Goal: Obtain resource: Download file/media

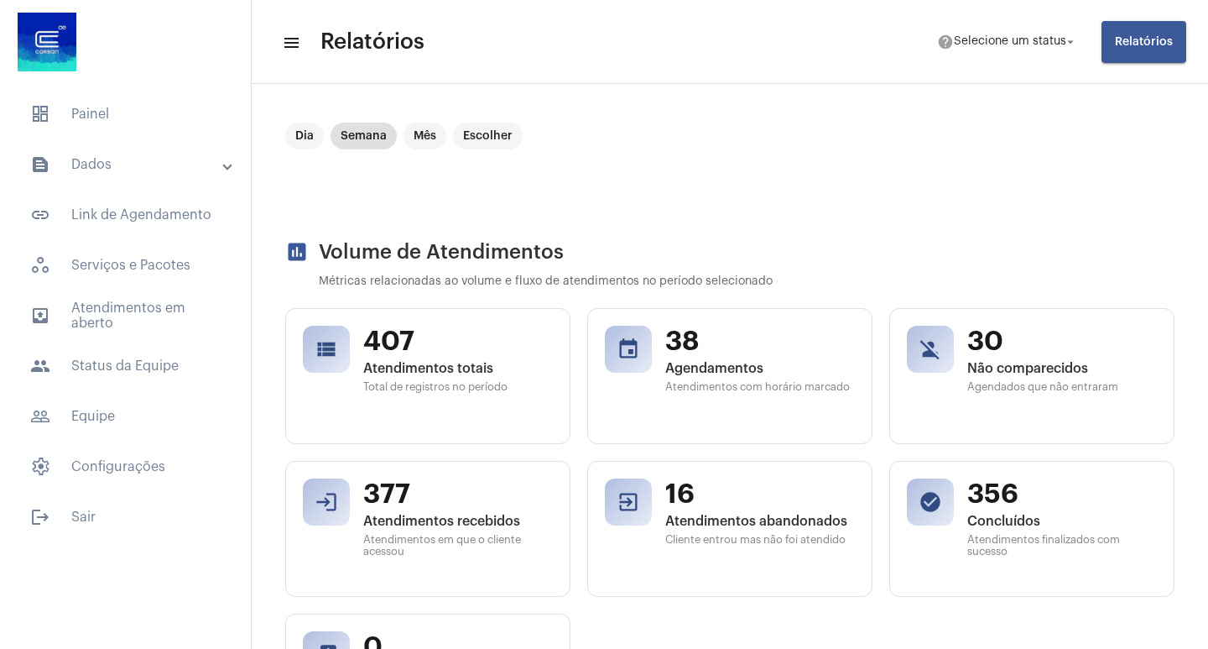
click at [1113, 39] on button "Relatórios" at bounding box center [1144, 42] width 85 height 42
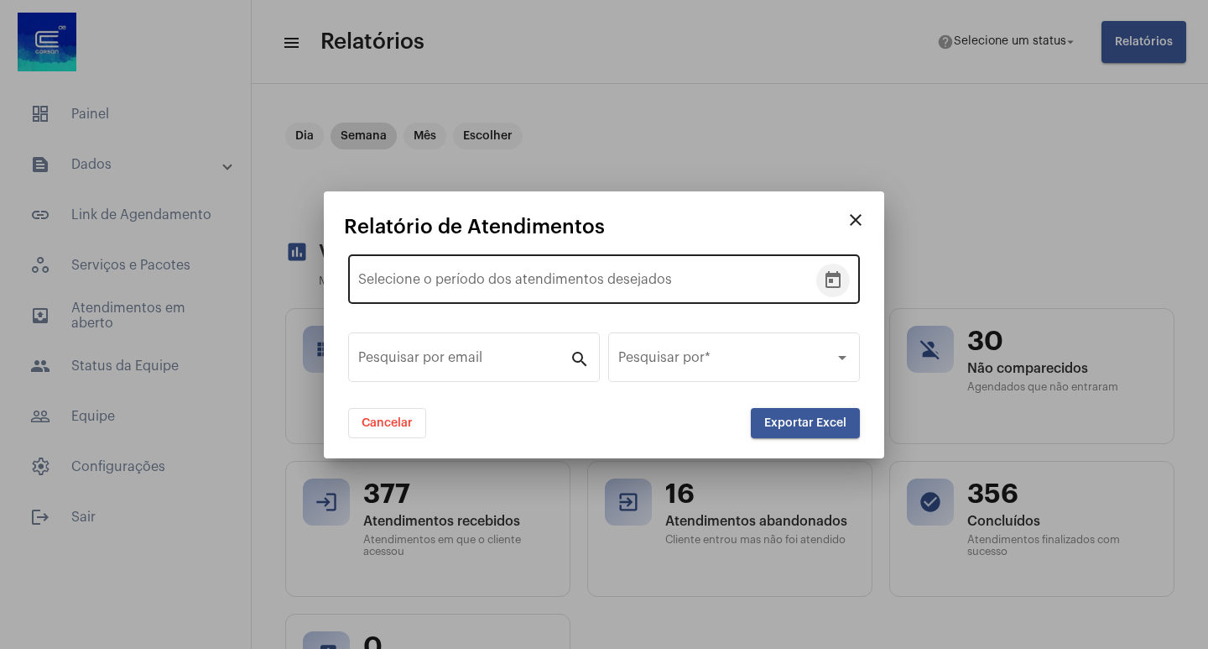
click at [827, 279] on icon "Open calendar" at bounding box center [833, 279] width 15 height 17
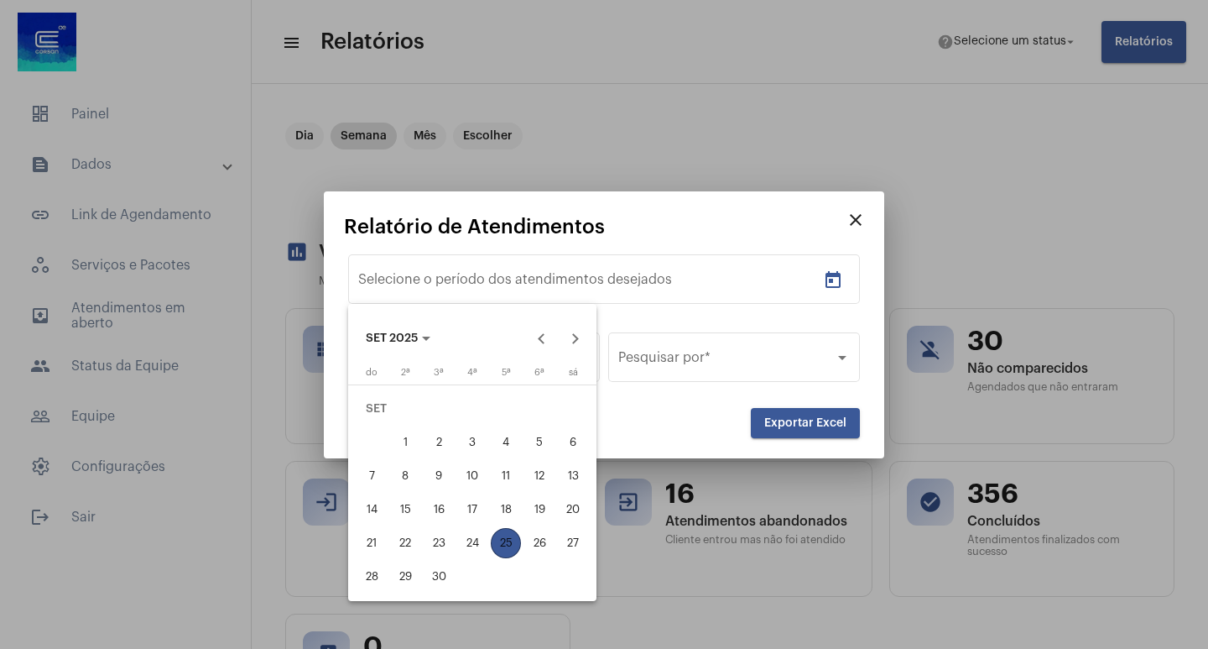
click at [399, 444] on div "1" at bounding box center [405, 442] width 30 height 30
type input "[DATE]"
click at [475, 544] on div "24" at bounding box center [472, 543] width 30 height 30
type input "[DATE]"
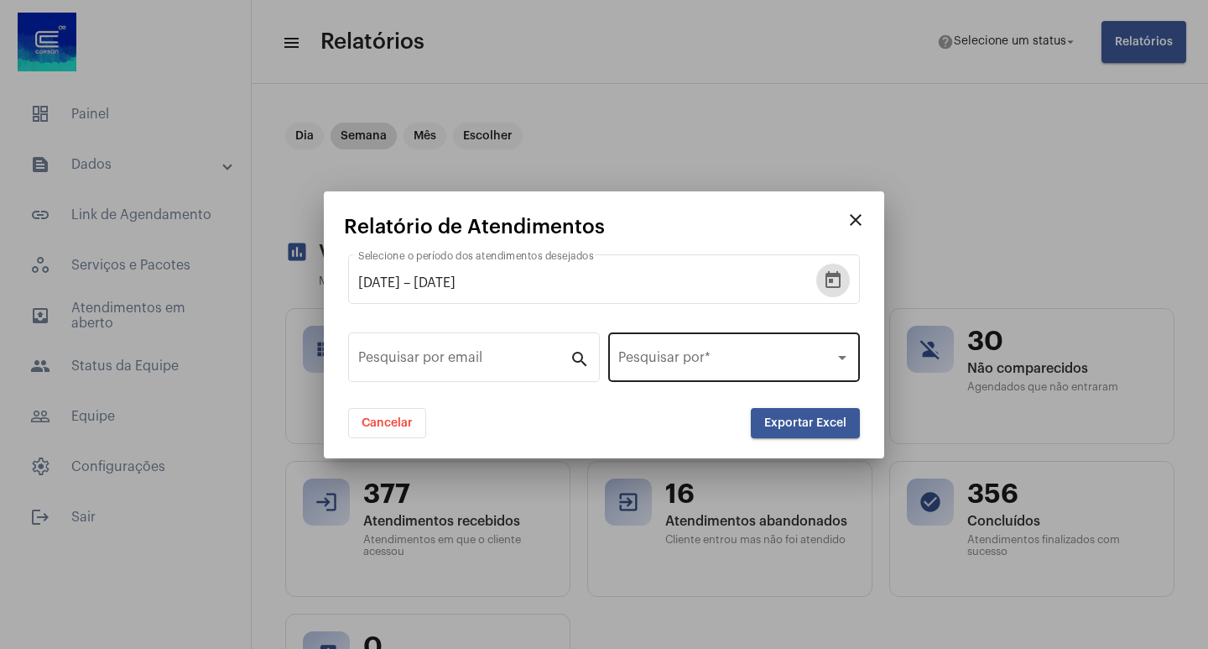
click at [675, 362] on span at bounding box center [726, 360] width 216 height 15
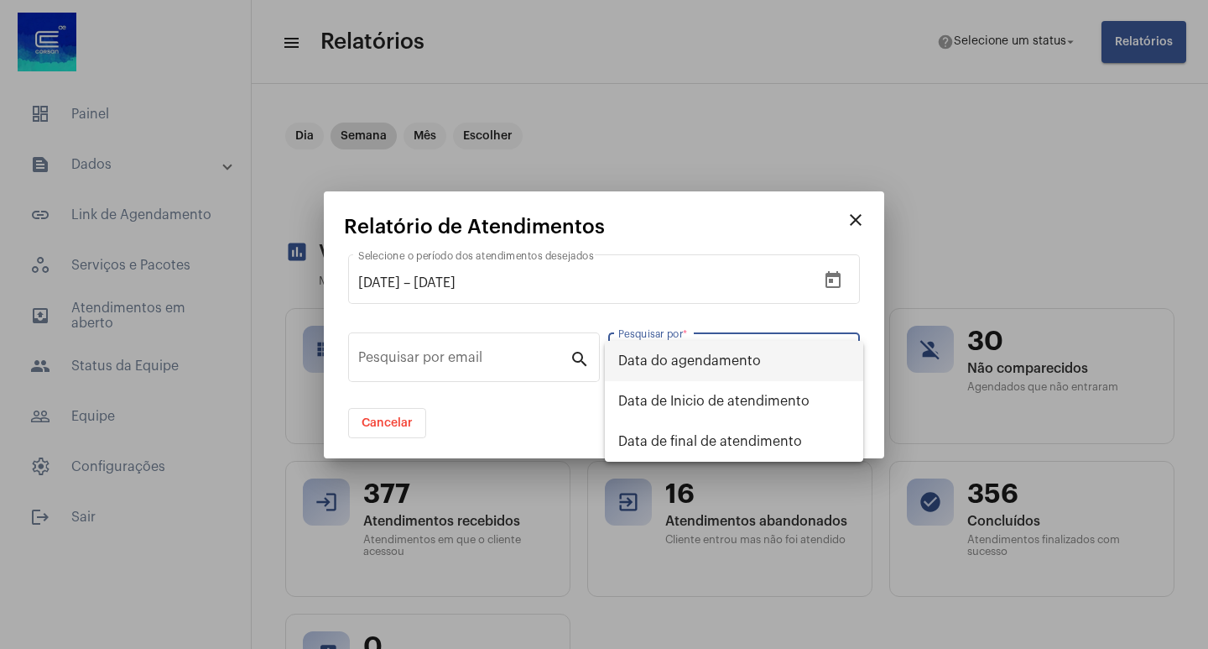
click at [686, 362] on span "Data do agendamento" at bounding box center [734, 361] width 232 height 40
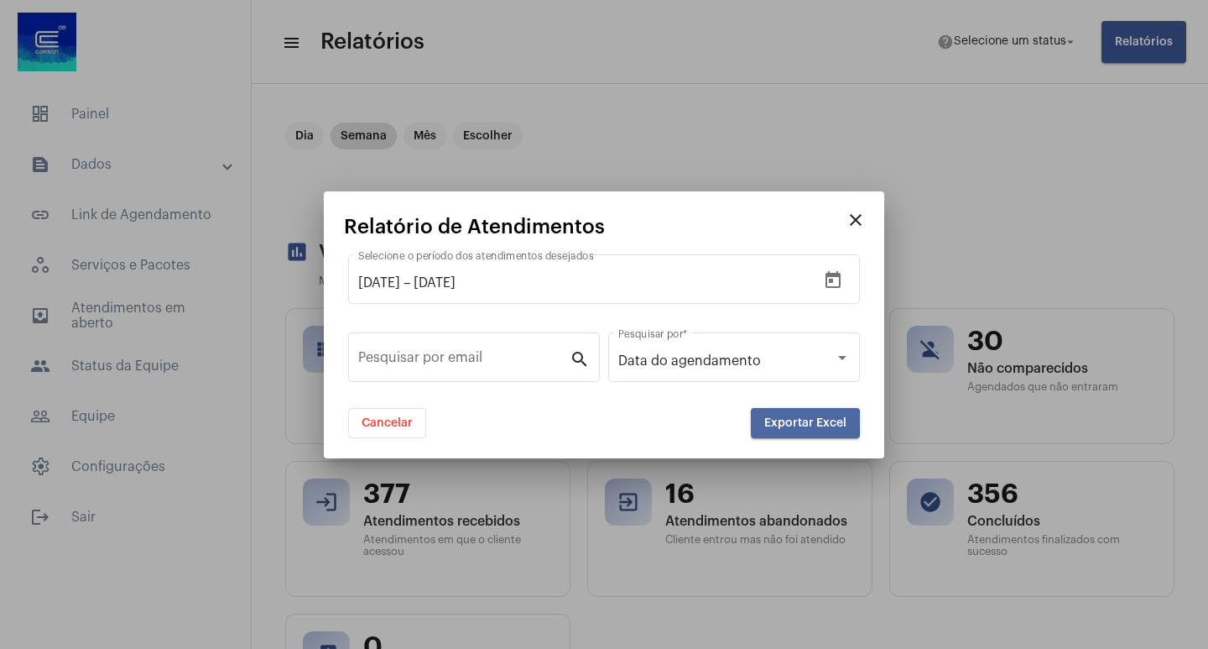
click at [774, 421] on span "Exportar Excel" at bounding box center [805, 423] width 82 height 12
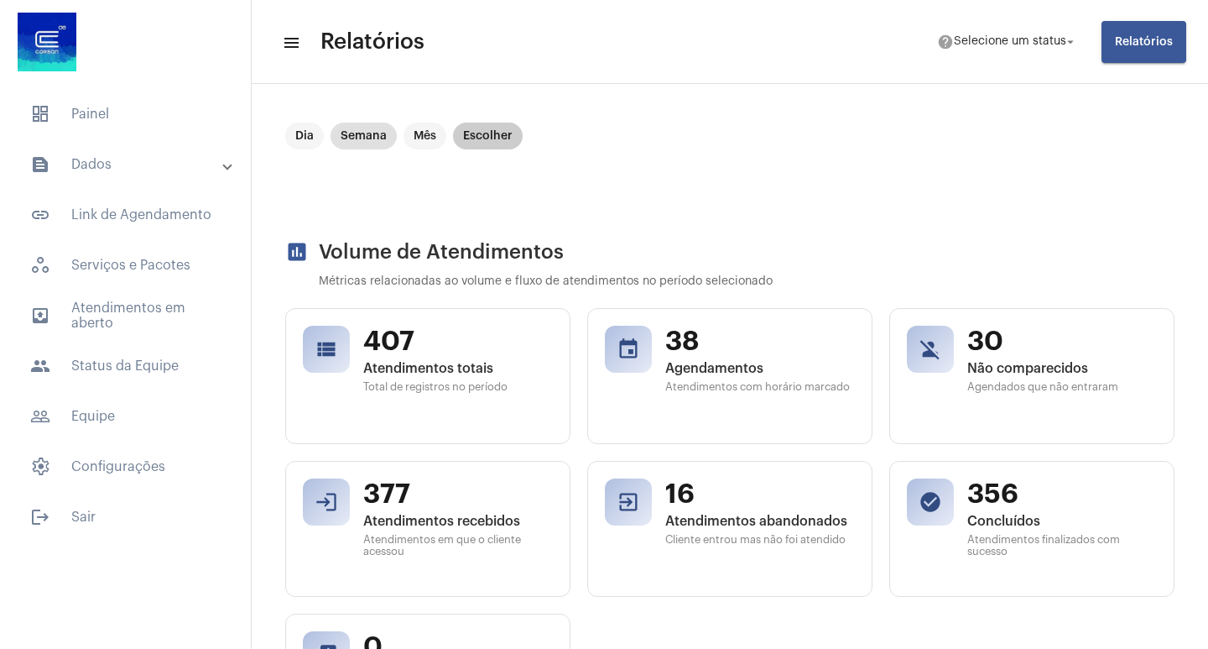
click at [477, 139] on mat-chip "Escolher" at bounding box center [488, 136] width 70 height 27
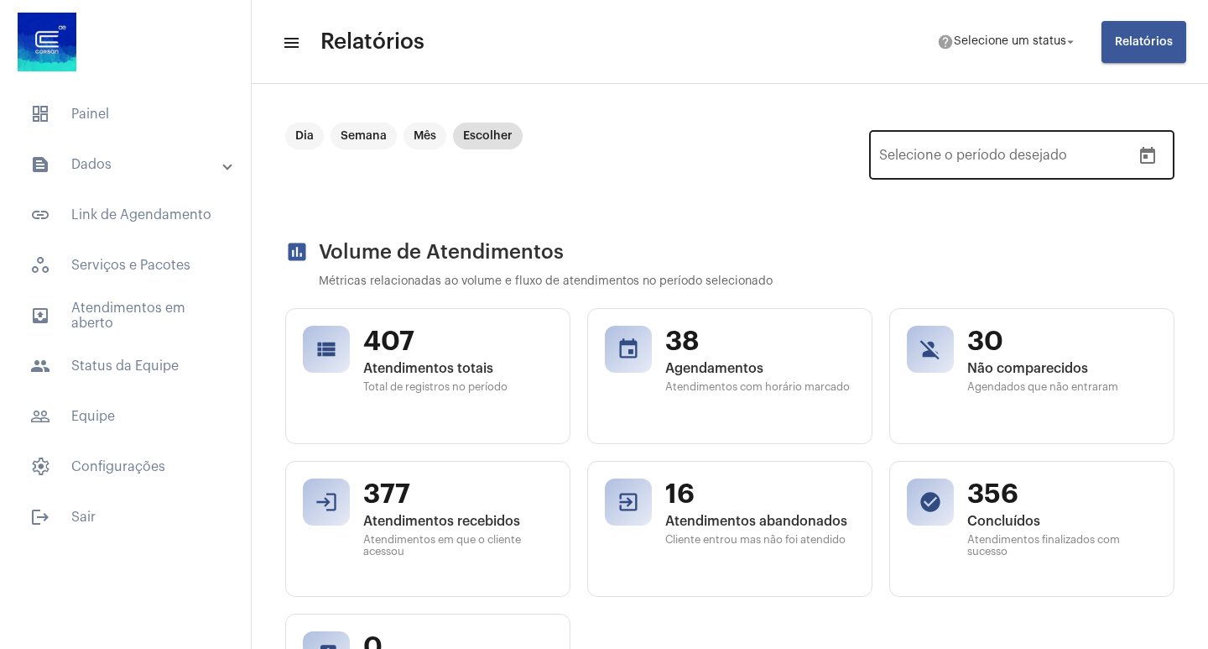
click at [1140, 156] on icon "Open calendar" at bounding box center [1147, 155] width 15 height 17
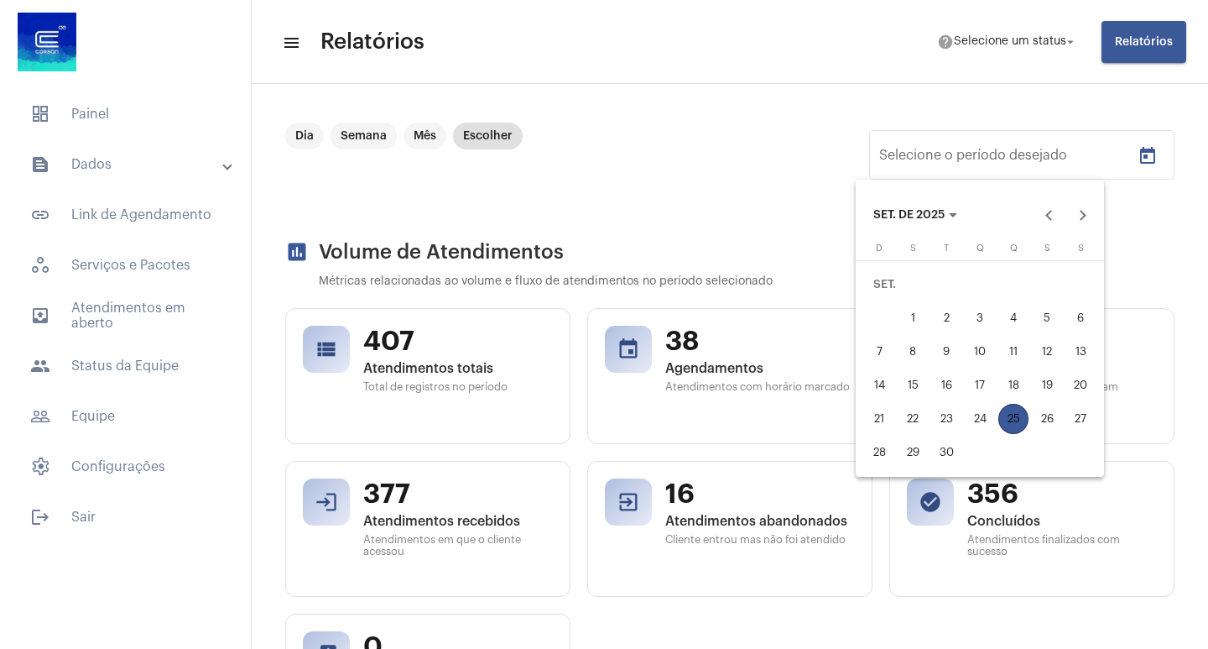
click at [915, 321] on div "1" at bounding box center [913, 318] width 30 height 30
type input "[DATE]"
click at [986, 419] on div "24" at bounding box center [980, 419] width 30 height 30
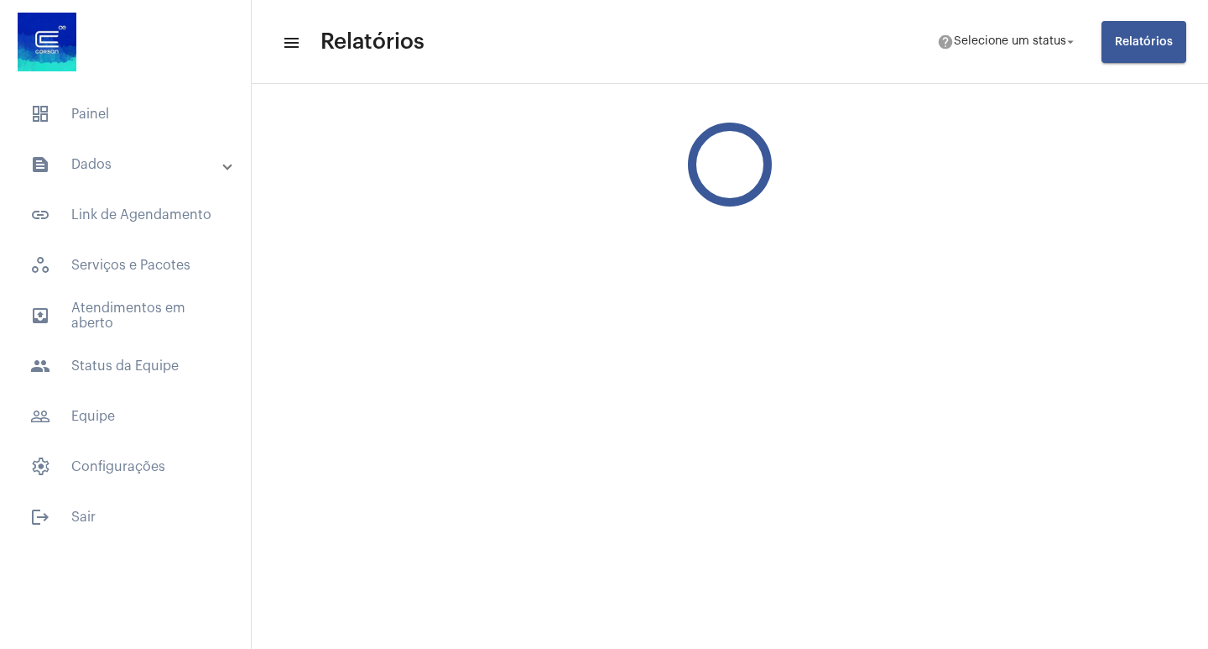
click at [1118, 44] on span "Relatórios" at bounding box center [1144, 42] width 58 height 12
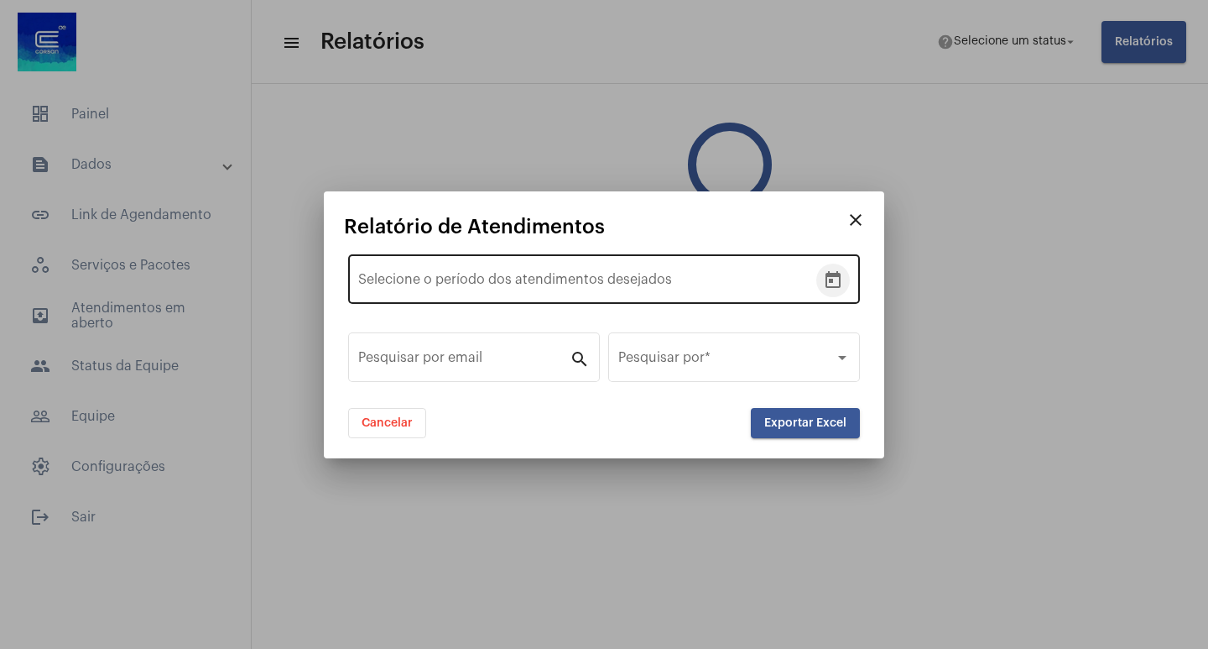
click at [834, 276] on icon "Open calendar" at bounding box center [833, 279] width 15 height 17
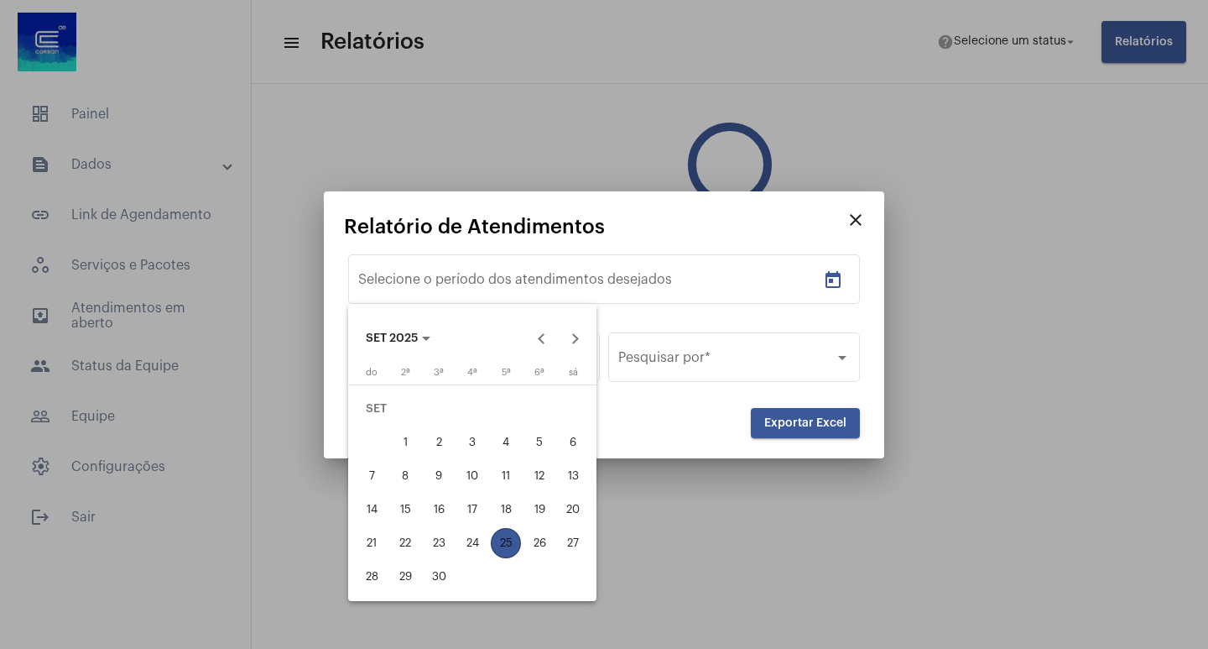
click at [410, 440] on div "1" at bounding box center [405, 442] width 30 height 30
type input "[DATE]"
click at [477, 546] on div "24" at bounding box center [472, 543] width 30 height 30
type input "[DATE]"
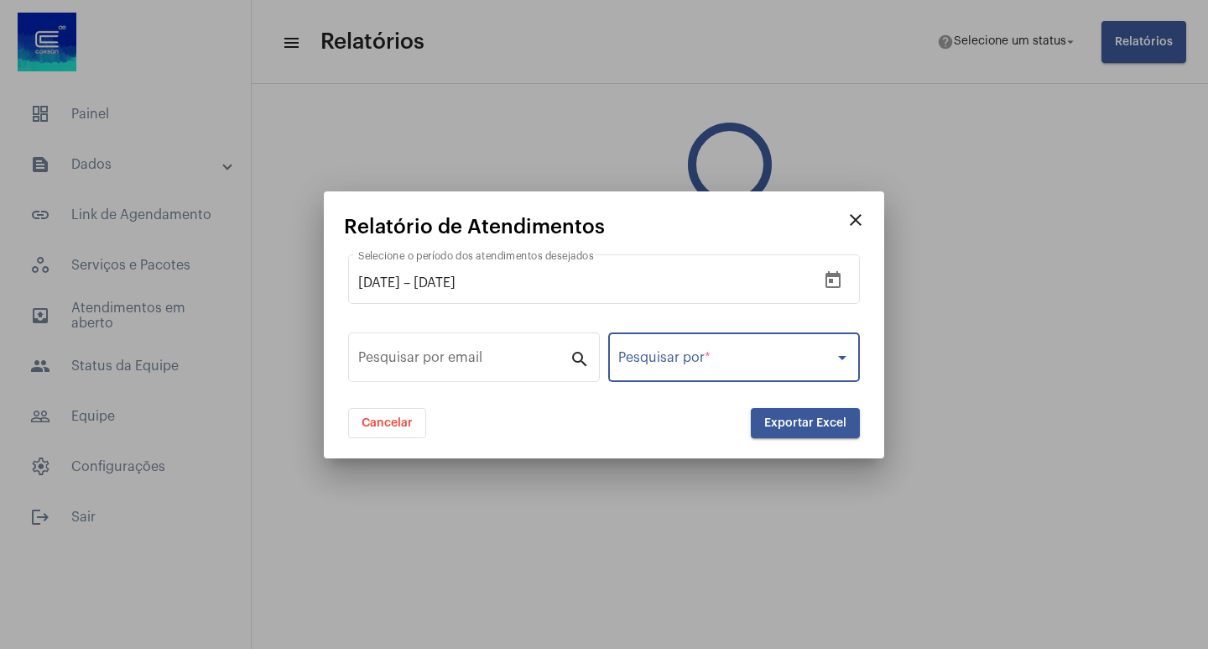
click at [634, 365] on span at bounding box center [726, 360] width 216 height 15
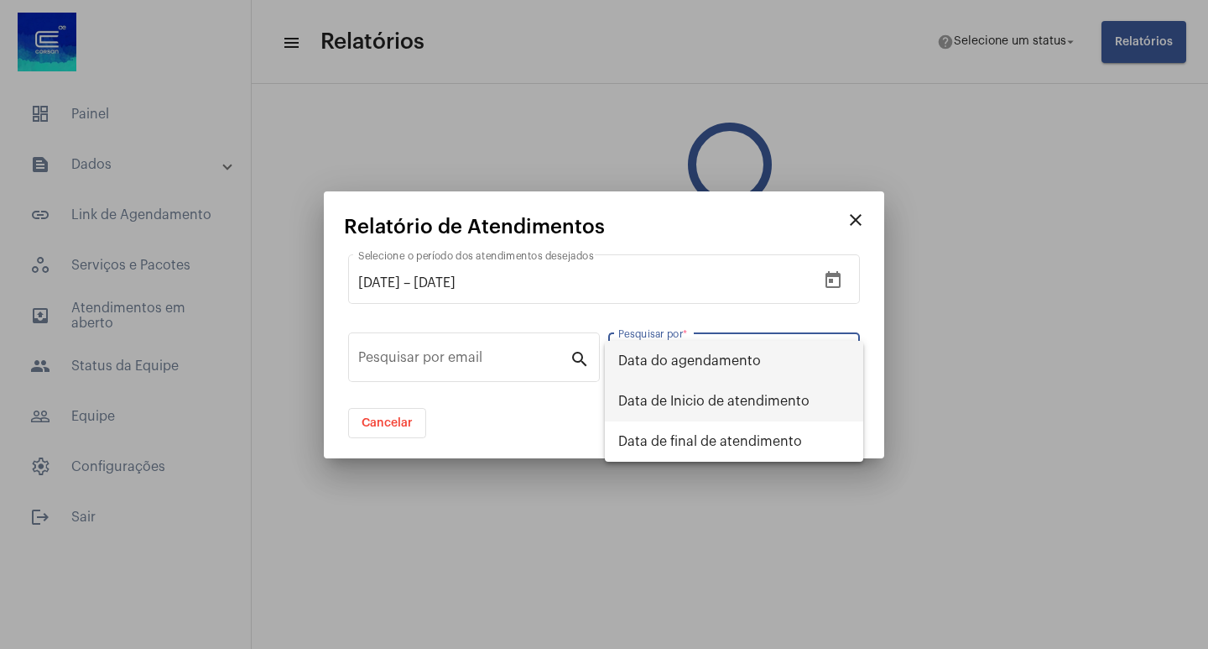
click at [664, 401] on span "Data de Inicio de atendimento" at bounding box center [734, 401] width 232 height 40
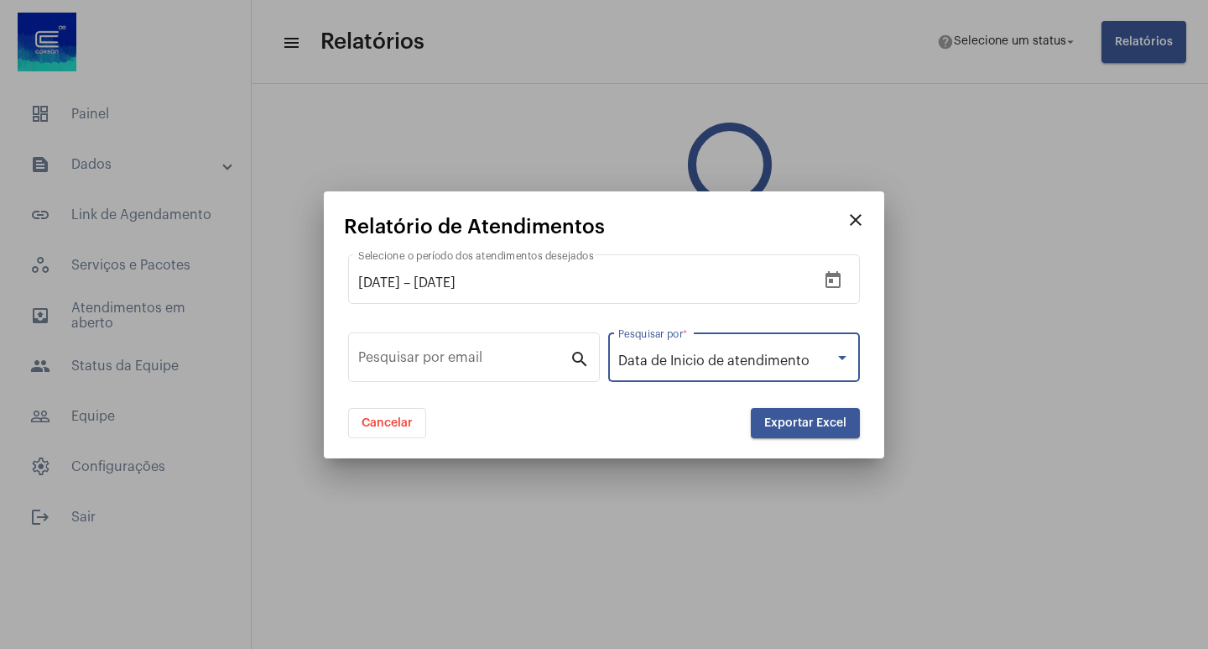
click at [791, 420] on span "Exportar Excel" at bounding box center [805, 423] width 82 height 12
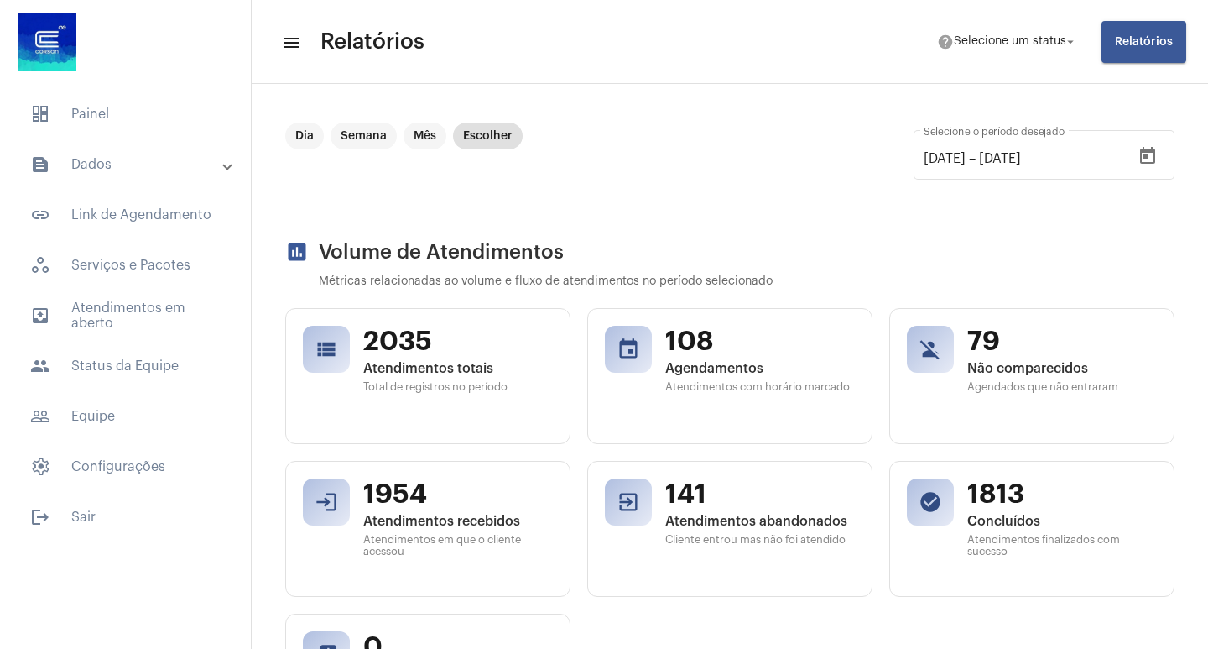
click at [1121, 43] on span "Relatórios" at bounding box center [1144, 42] width 58 height 12
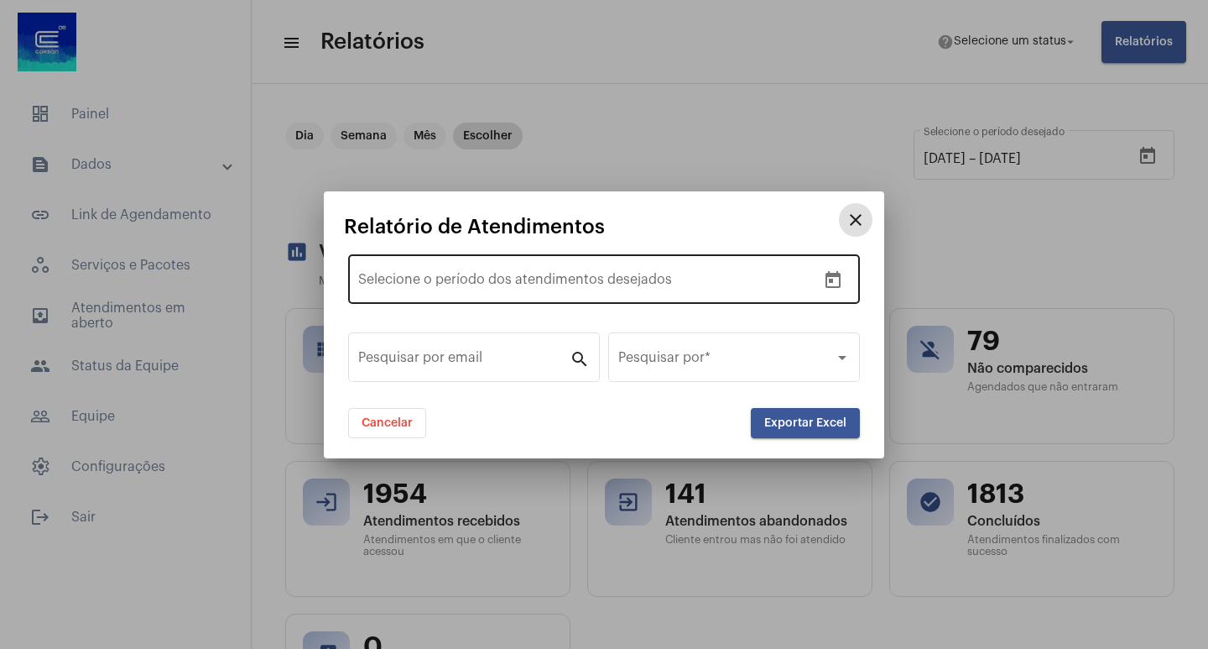
click at [841, 275] on icon "Open calendar" at bounding box center [833, 279] width 15 height 17
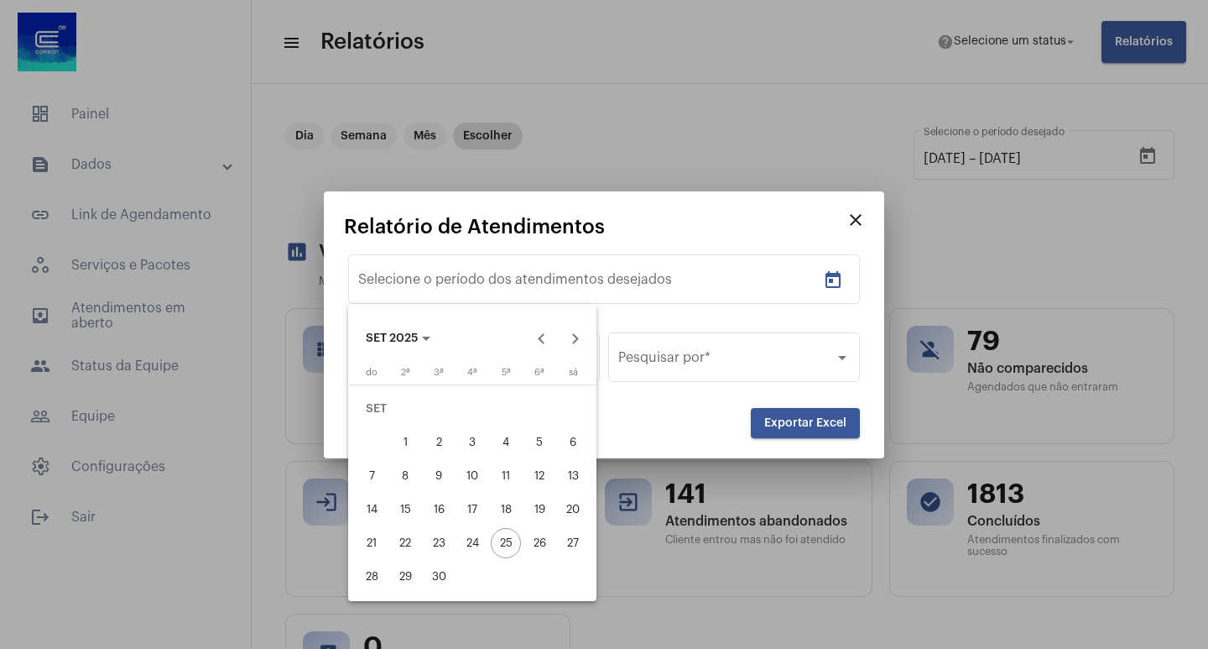
click at [404, 447] on div "1" at bounding box center [405, 442] width 30 height 30
type input "[DATE]"
click at [469, 541] on div "24" at bounding box center [472, 543] width 30 height 30
type input "[DATE]"
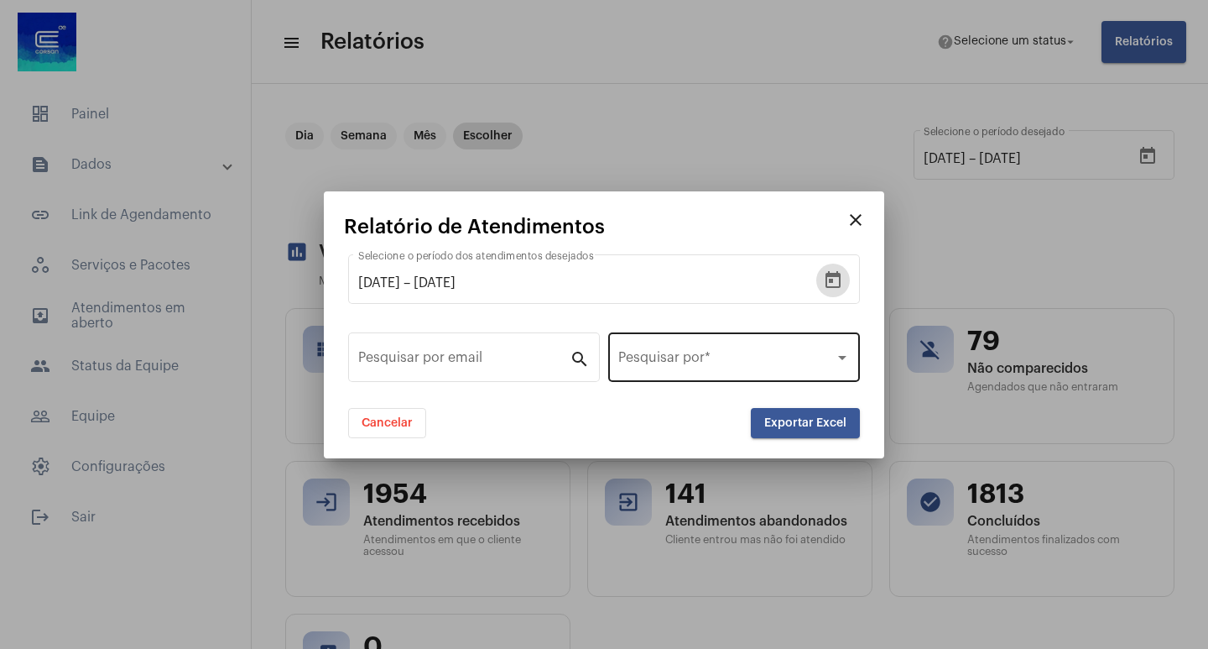
click at [662, 342] on div "Pesquisar por *" at bounding box center [734, 355] width 232 height 53
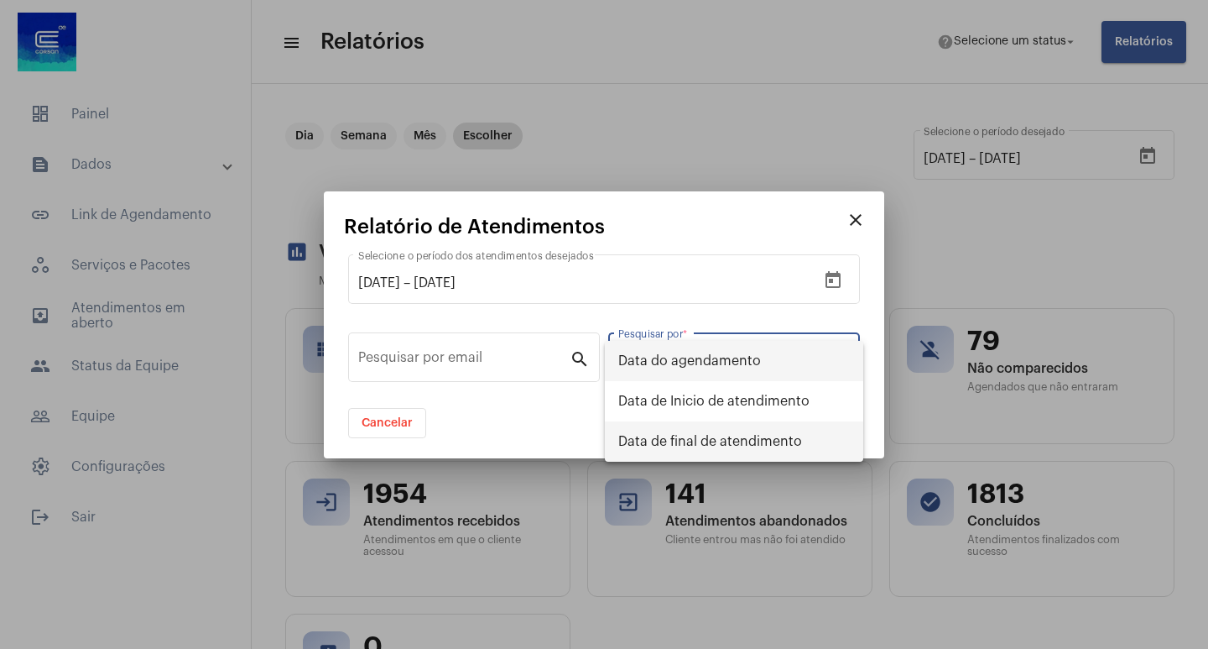
click at [691, 441] on span "Data de final de atendimento" at bounding box center [734, 441] width 232 height 40
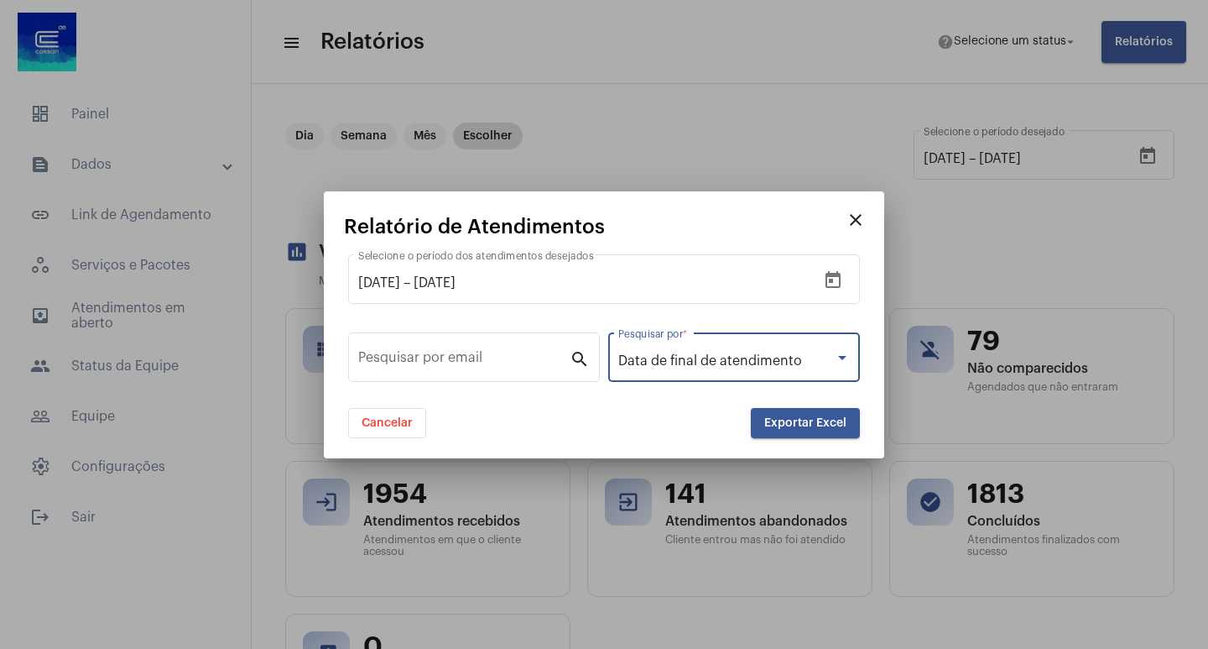
click at [776, 412] on button "Exportar Excel" at bounding box center [805, 423] width 109 height 30
